Goal: Task Accomplishment & Management: Manage account settings

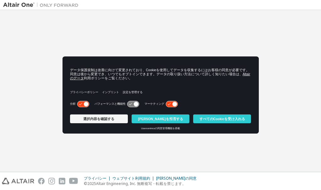
click at [126, 42] on div "Altair One 管理ポータルへようこそ ヘルプが必要ですか? グローバルログインには必ずメールアドレス（例：@europe.altair.com、@as…" at bounding box center [160, 91] width 315 height 156
click at [173, 122] on button "クッキーを拒否する" at bounding box center [161, 119] width 58 height 9
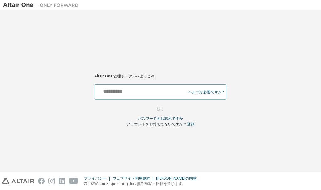
click at [158, 95] on input "text" at bounding box center [141, 90] width 88 height 9
type input "**********"
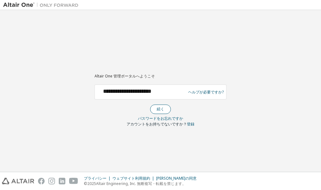
click at [158, 107] on font "続く" at bounding box center [161, 109] width 8 height 5
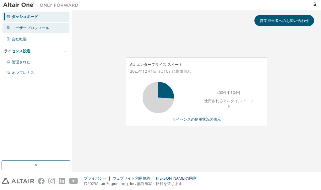
click at [30, 27] on font "ユーザープロフィール" at bounding box center [31, 27] width 38 height 5
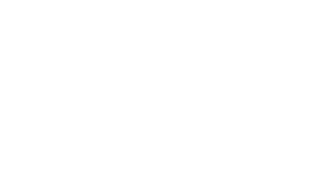
click at [33, 17] on div at bounding box center [160, 95] width 321 height 190
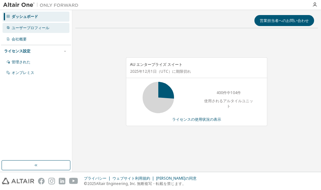
click at [33, 28] on font "ユーザープロフィール" at bounding box center [31, 27] width 38 height 5
click at [210, 115] on div "AU エンタープライズ スイート 2025年12月1日 （UTC） に期限切れ 400件中104件 使用されるアルタイルユニット ライセンスの使用状況の表示" at bounding box center [196, 92] width 141 height 69
click at [209, 118] on font "ライセンスの使用状況の表示" at bounding box center [196, 119] width 49 height 5
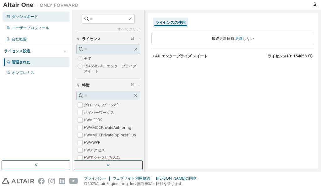
click at [36, 14] on font "ダッシュボード" at bounding box center [25, 16] width 26 height 5
